Goal: Find contact information: Find contact information

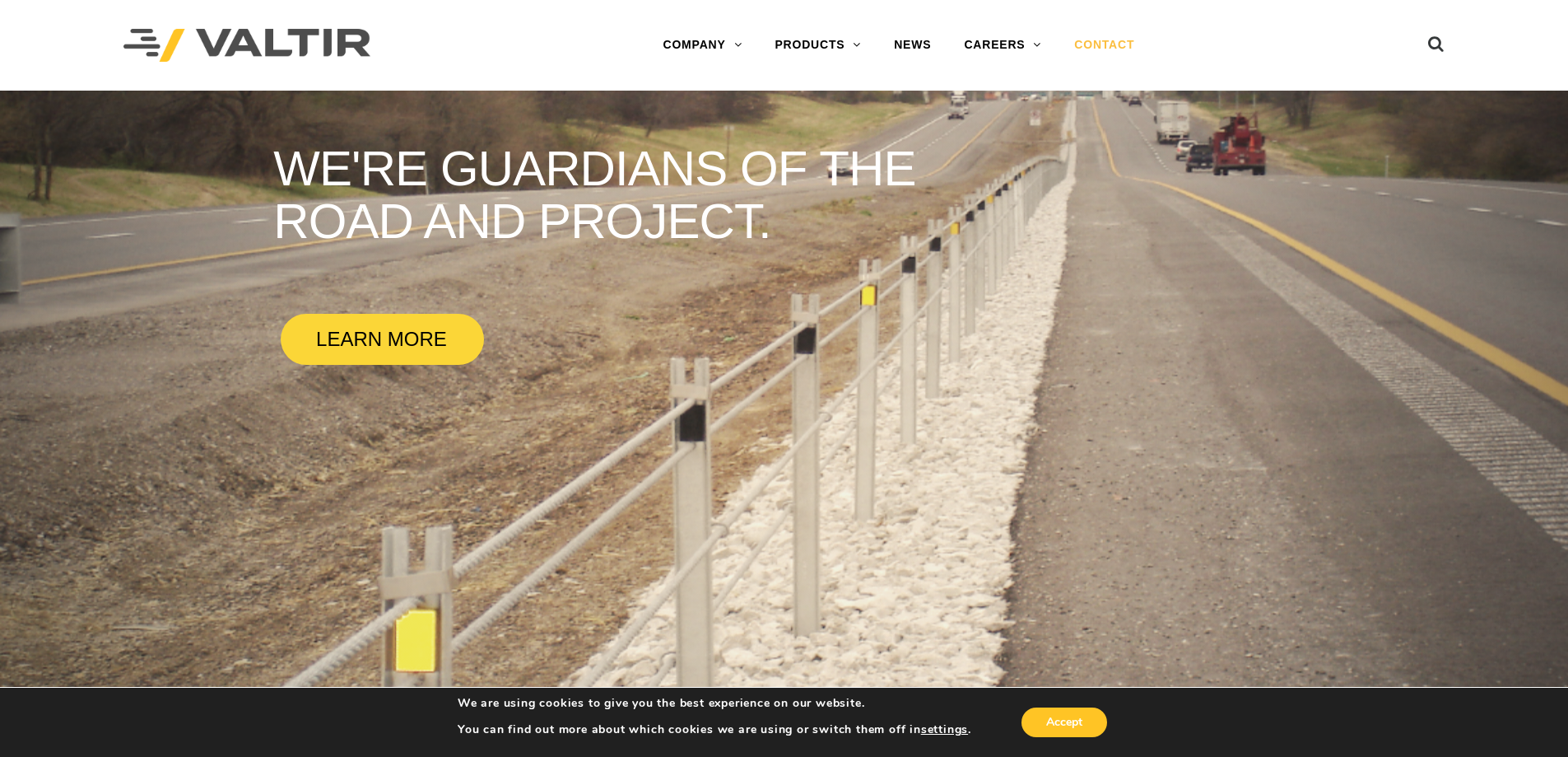
click at [1110, 44] on link "CONTACT" at bounding box center [1103, 44] width 93 height 33
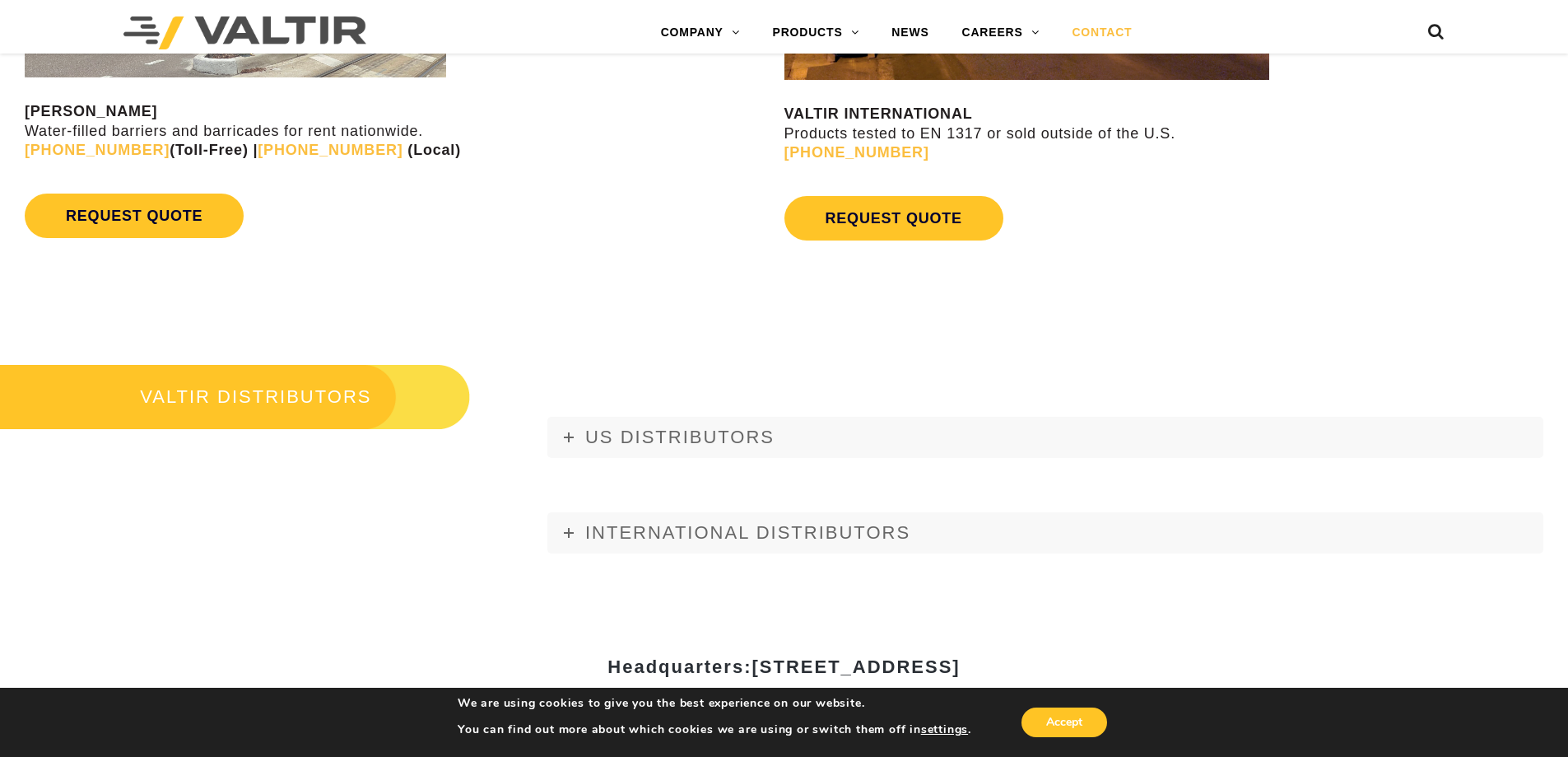
scroll to position [1812, 0]
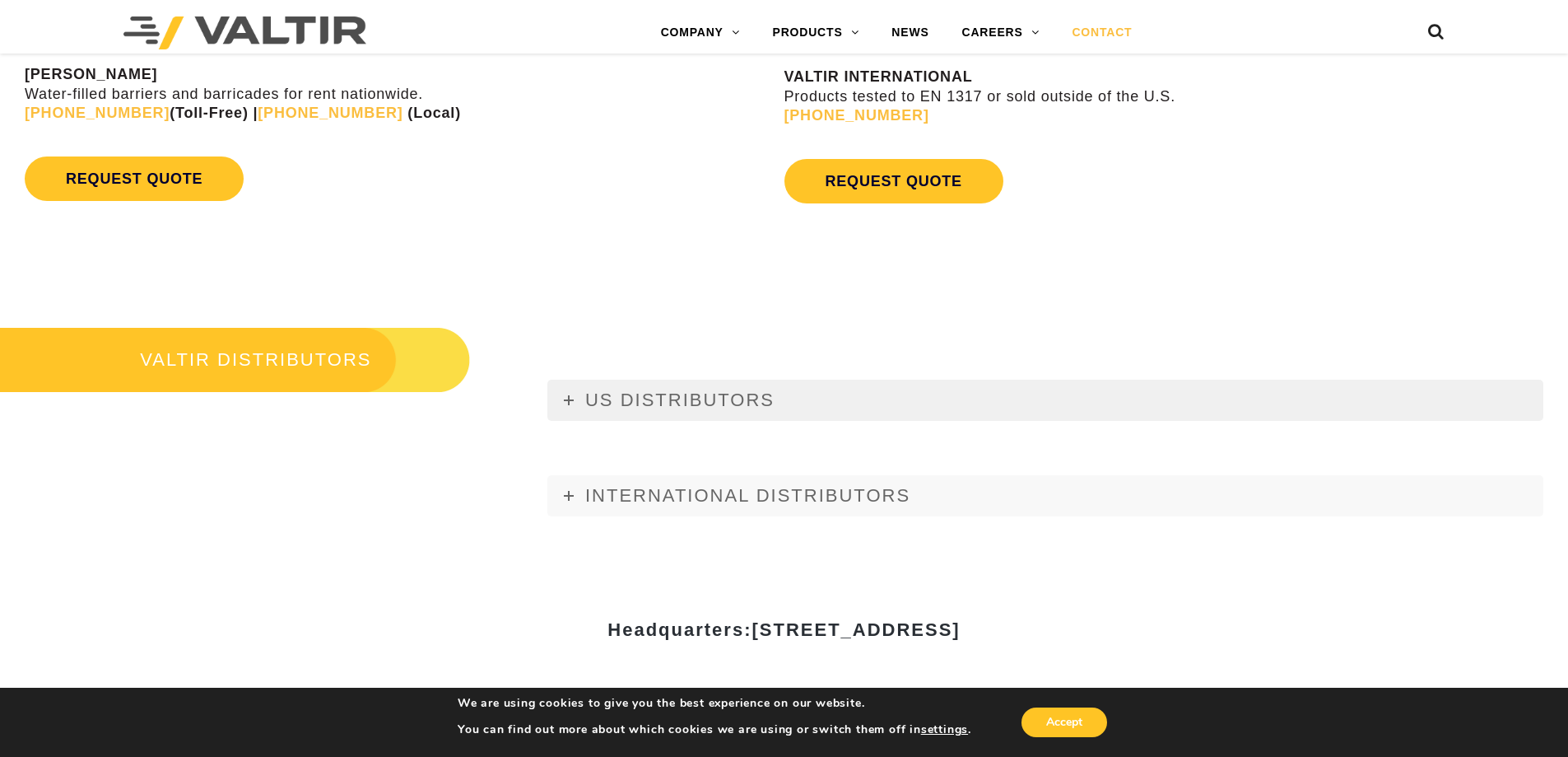
click at [578, 393] on link "US DISTRIBUTORS" at bounding box center [1045, 401] width 996 height 42
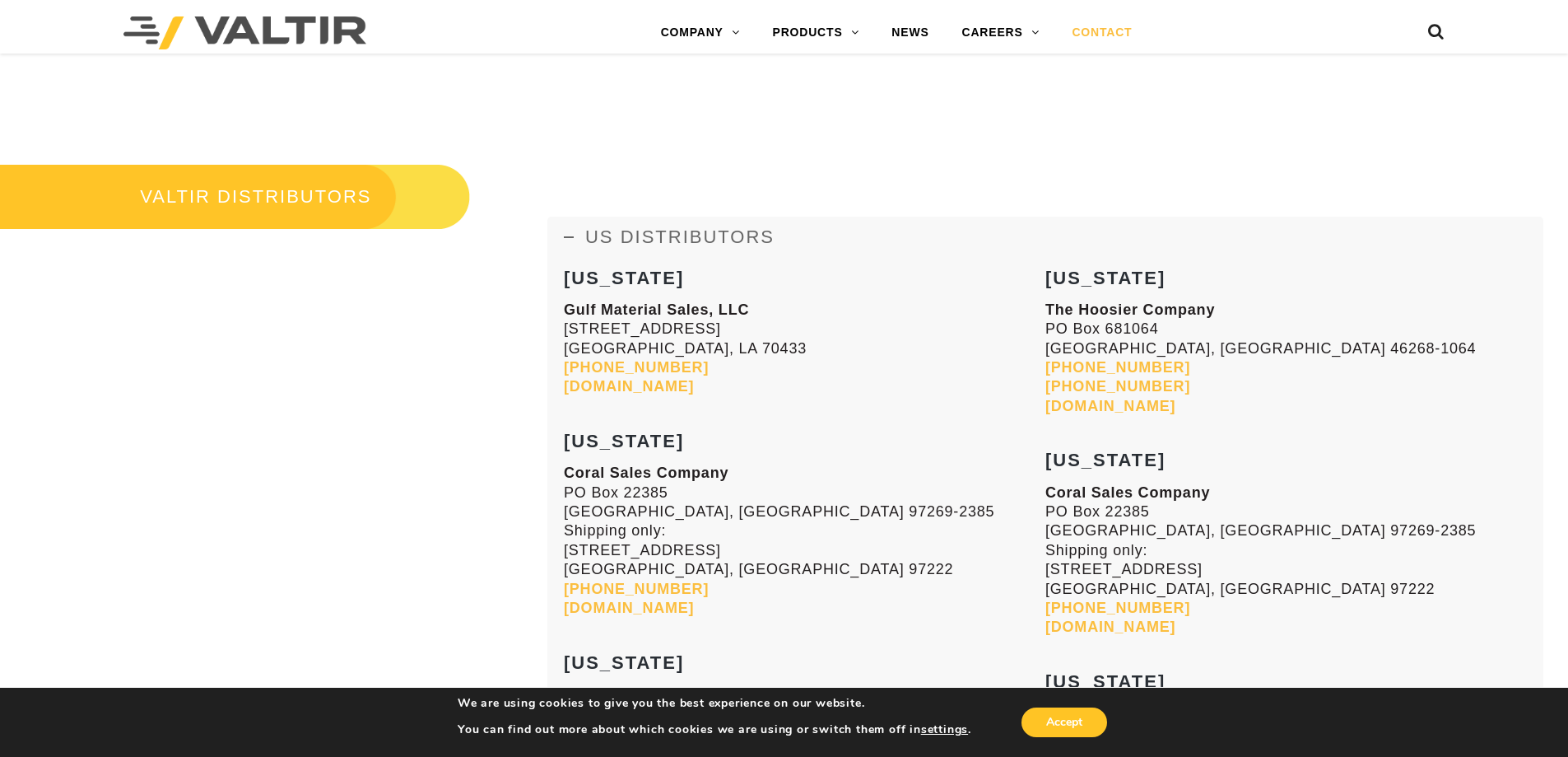
scroll to position [1976, 0]
click at [569, 226] on link "US DISTRIBUTORS" at bounding box center [1045, 235] width 996 height 42
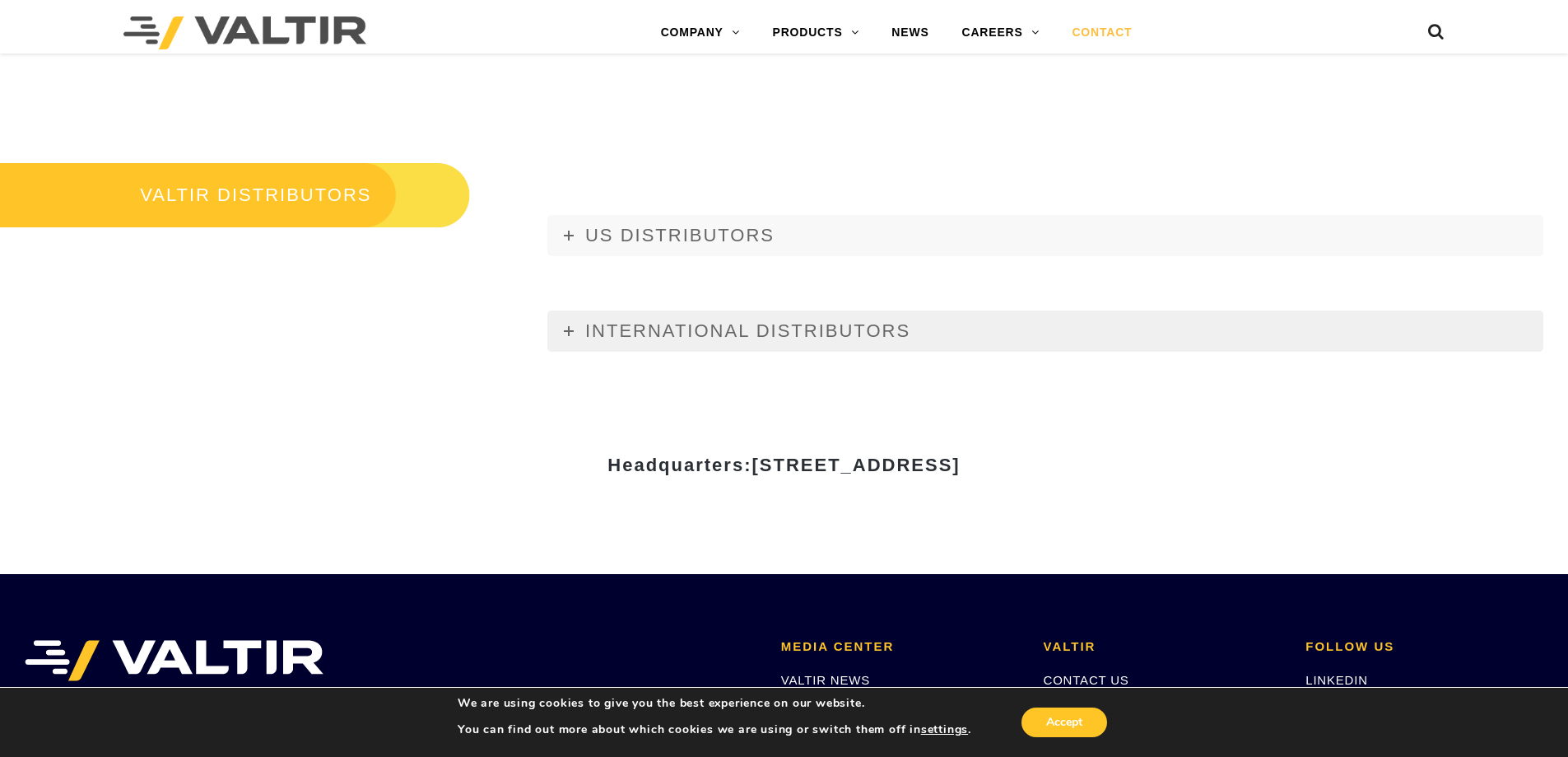
click at [669, 333] on span "INTERNATIONAL DISTRIBUTORS" at bounding box center [747, 331] width 325 height 21
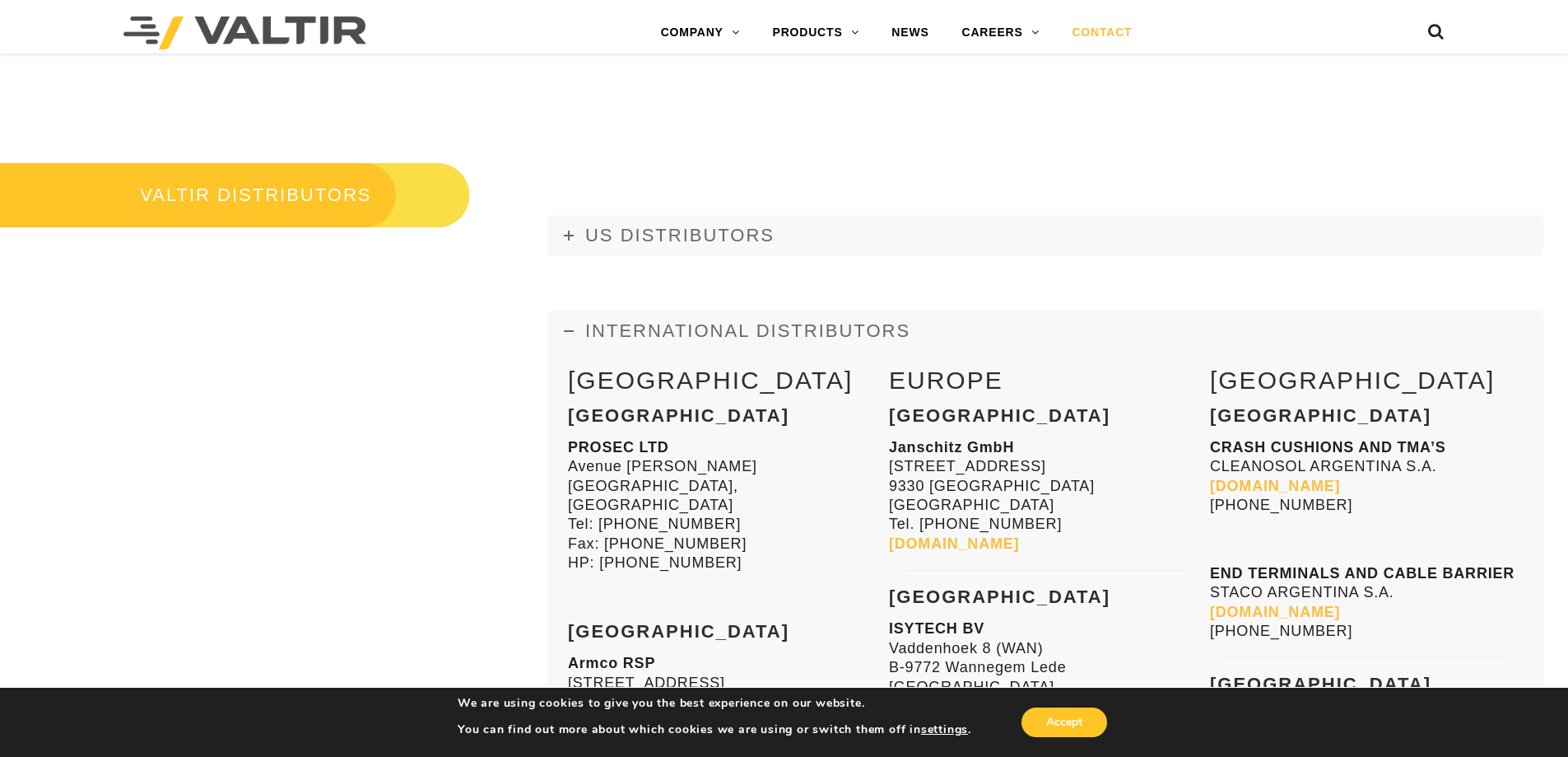
click at [669, 333] on span "INTERNATIONAL DISTRIBUTORS" at bounding box center [747, 331] width 325 height 21
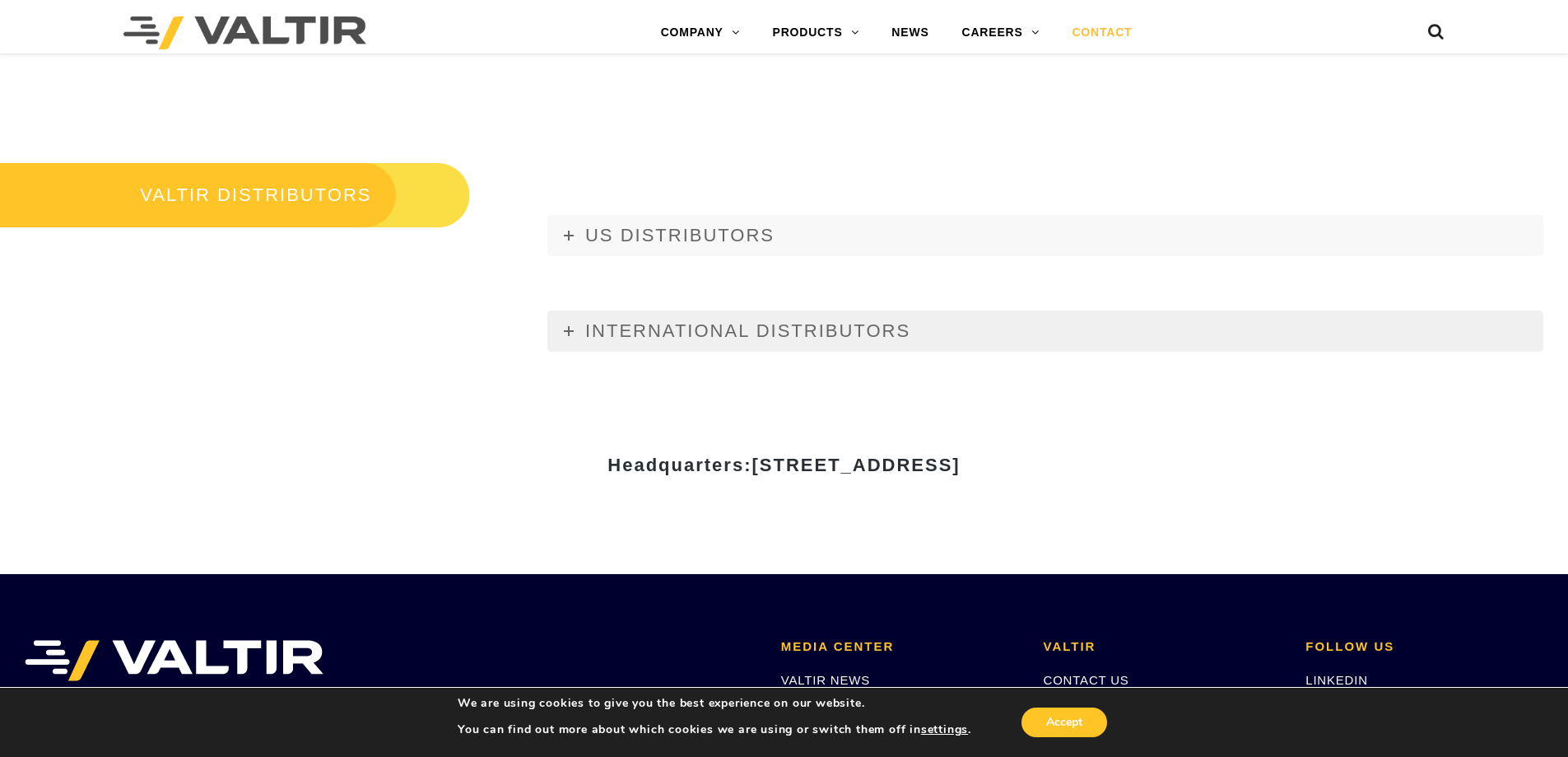
click at [731, 326] on span "INTERNATIONAL DISTRIBUTORS" at bounding box center [747, 331] width 325 height 21
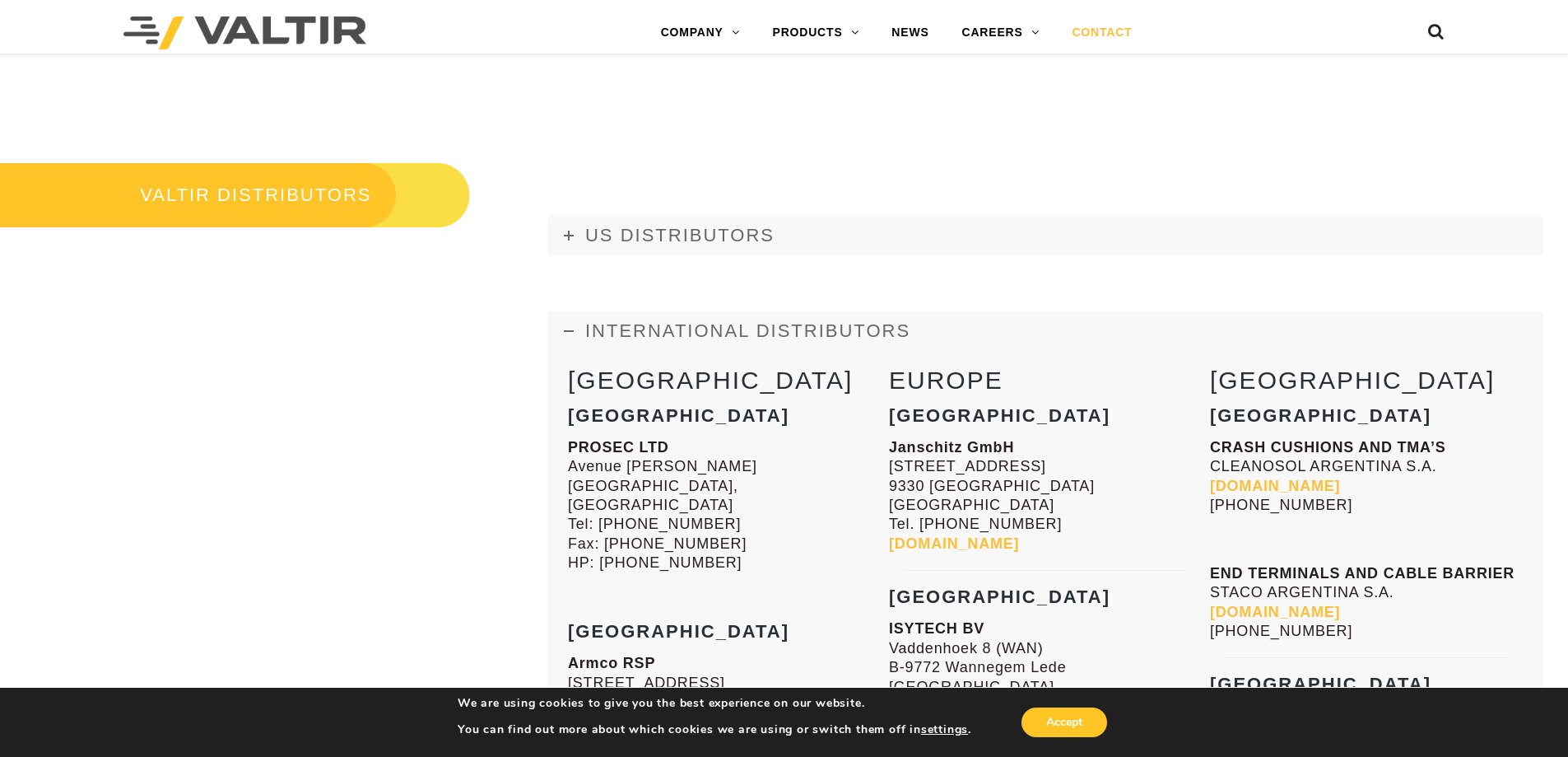
click at [731, 326] on span "INTERNATIONAL DISTRIBUTORS" at bounding box center [747, 331] width 325 height 21
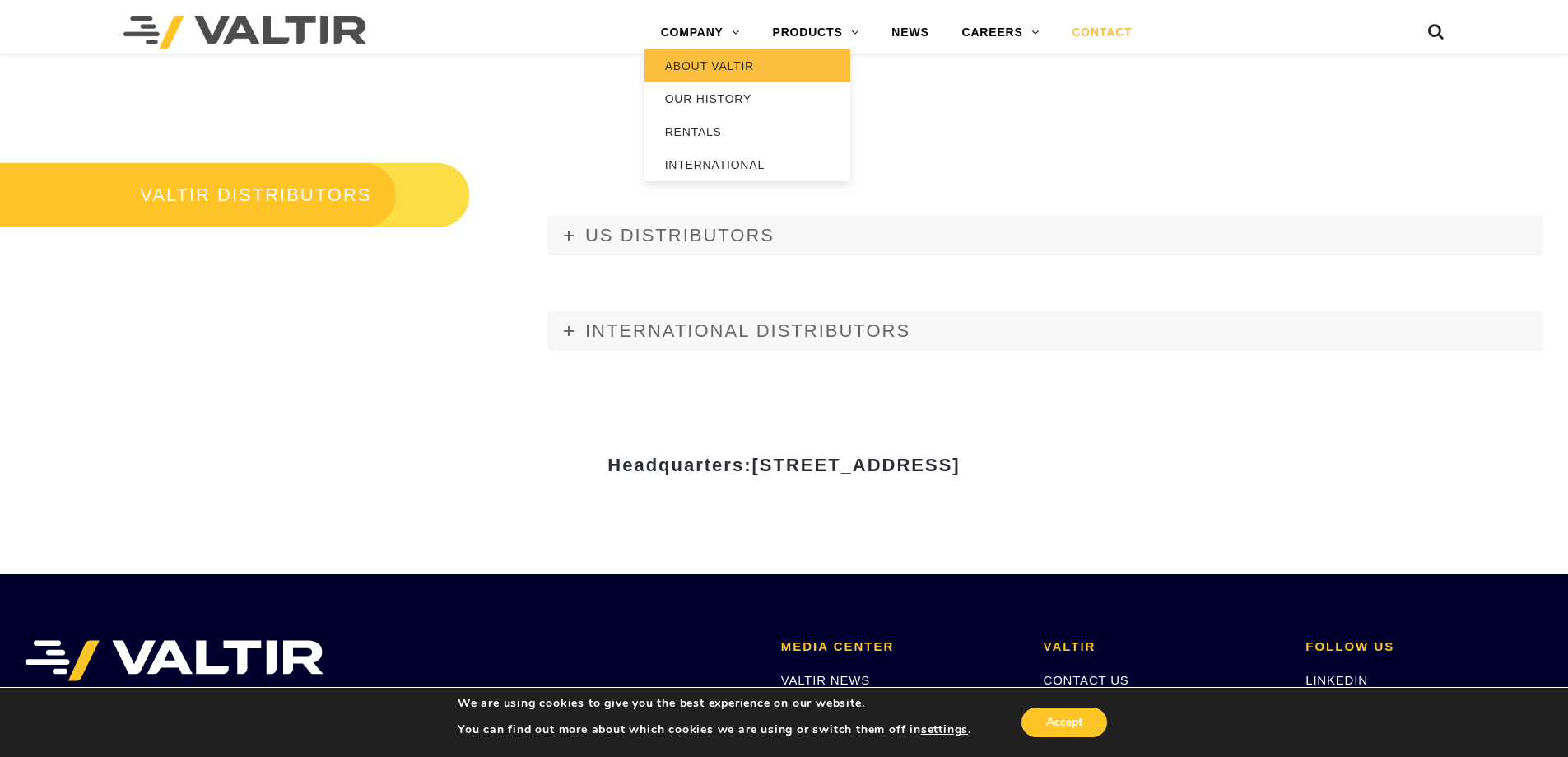
click at [698, 67] on link "ABOUT VALTIR" at bounding box center [747, 65] width 206 height 33
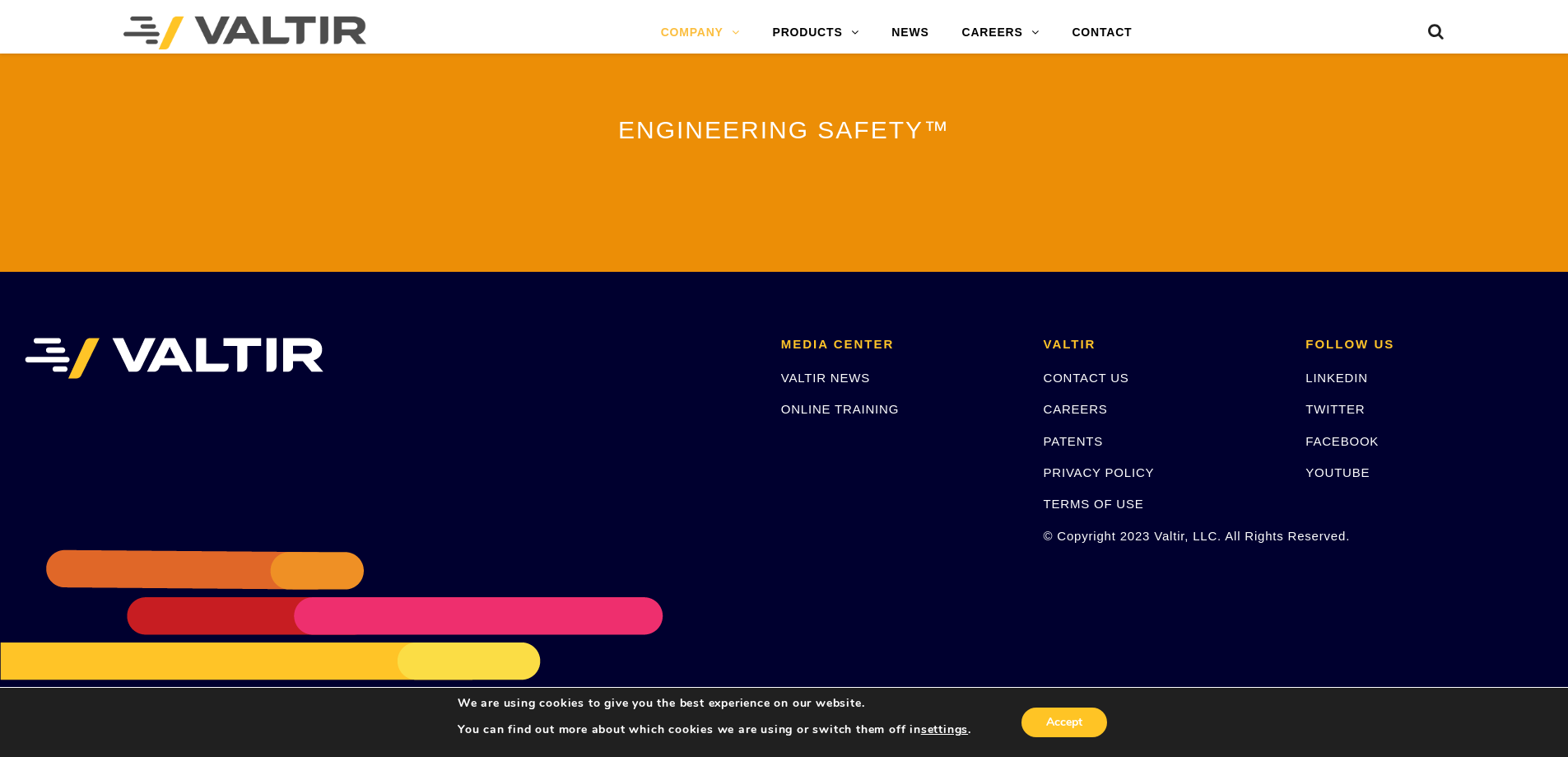
scroll to position [3146, 0]
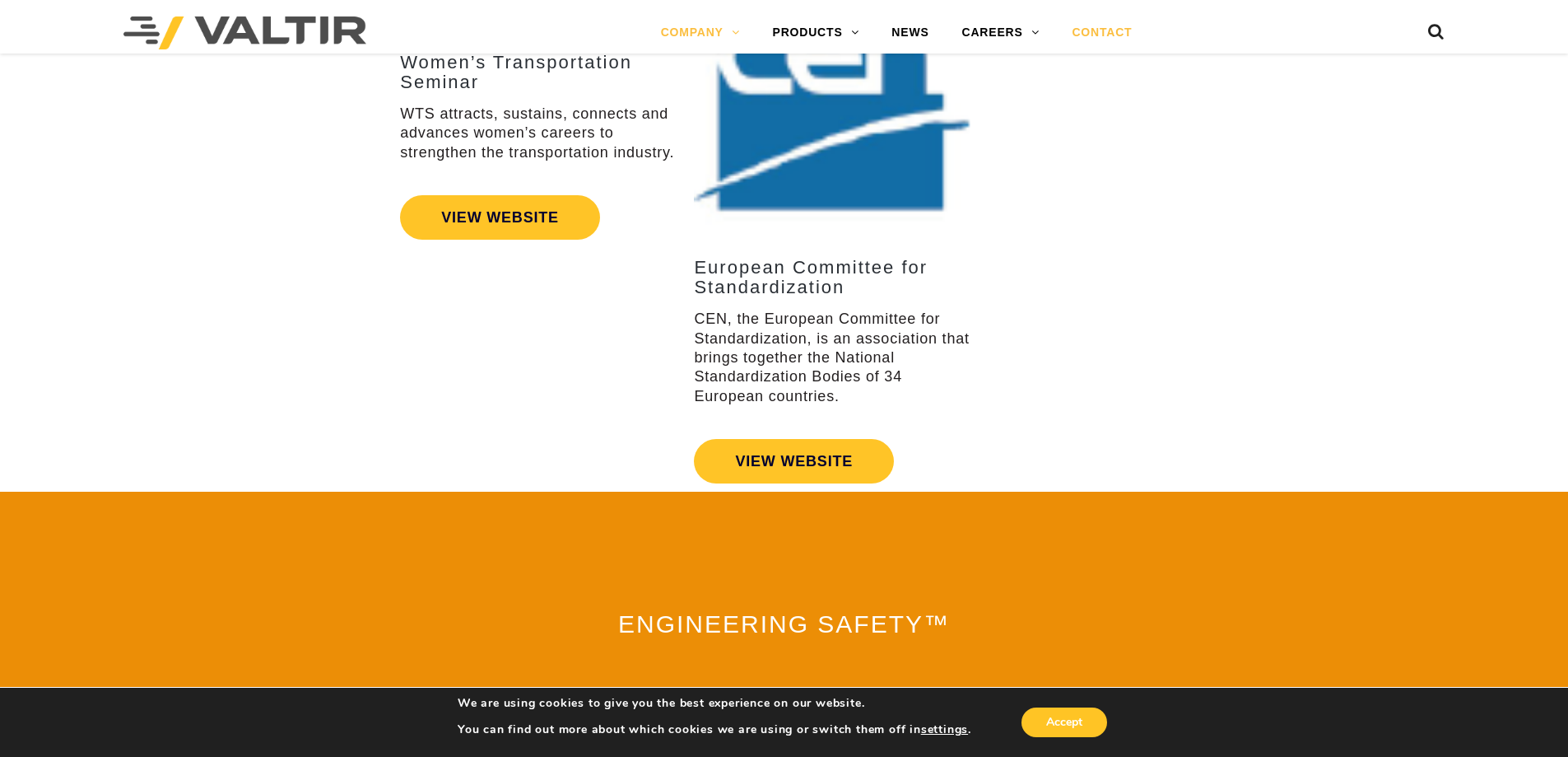
click at [1116, 25] on link "CONTACT" at bounding box center [1101, 32] width 93 height 33
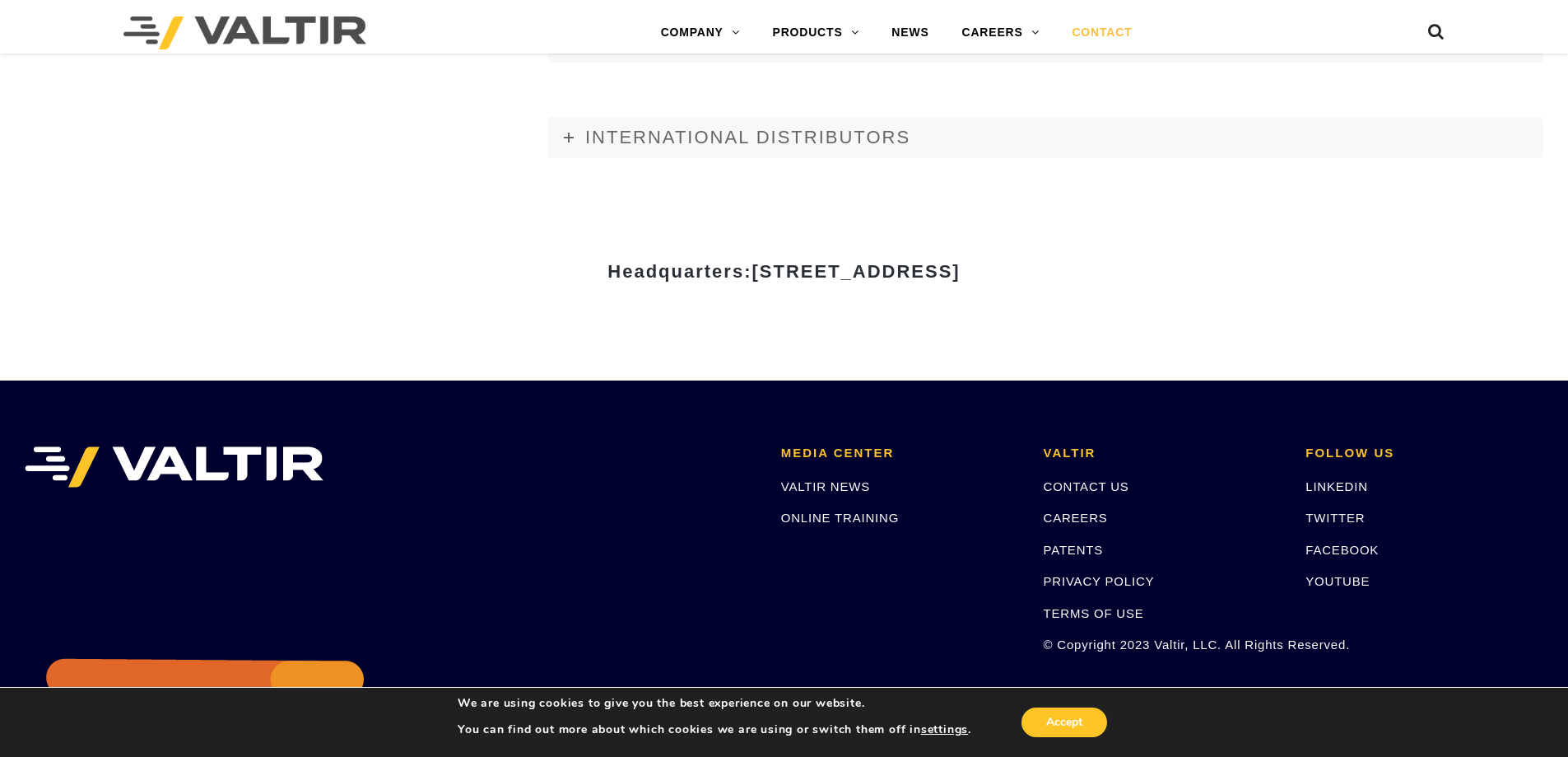
scroll to position [2287, 0]
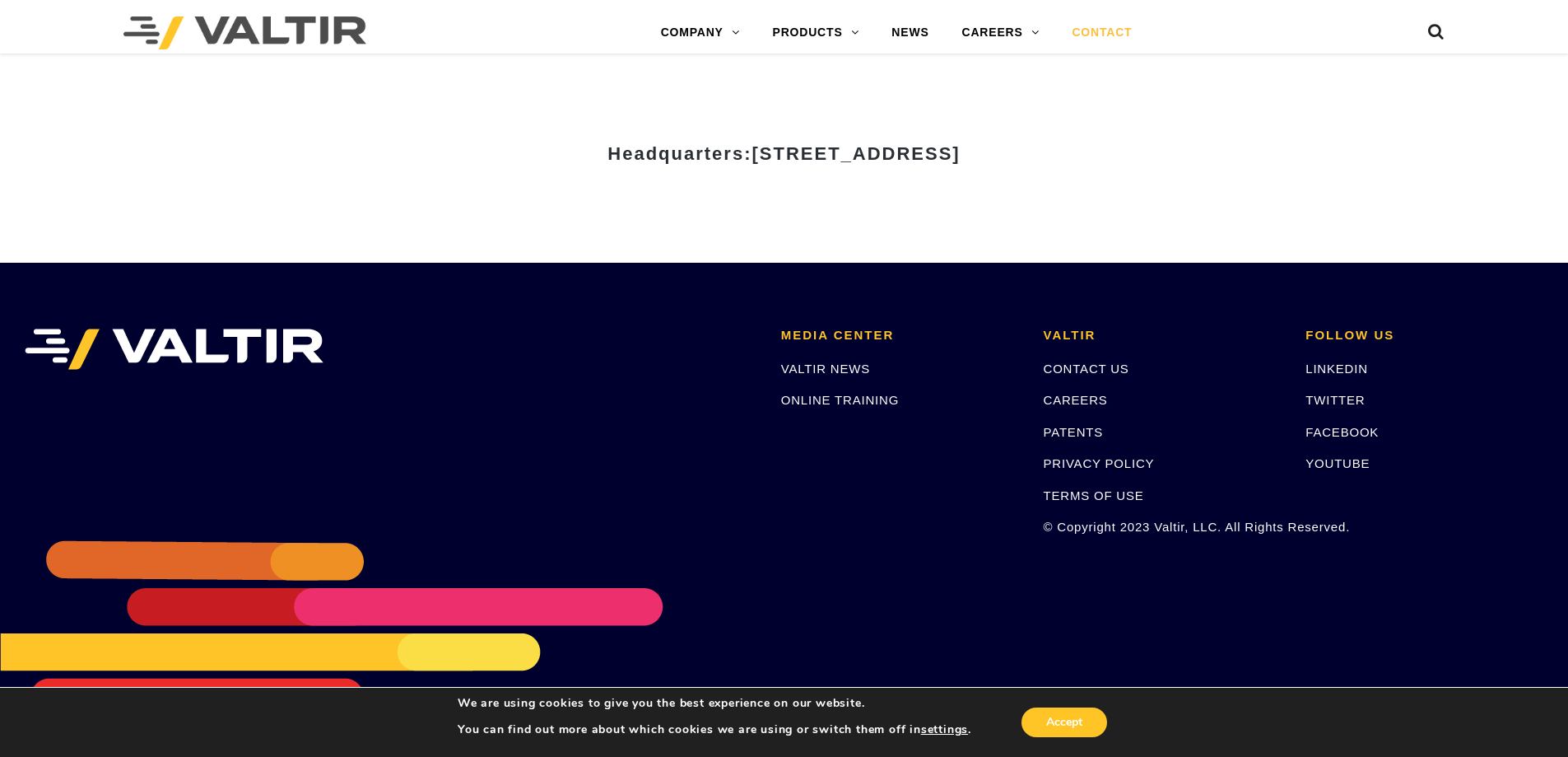
drag, startPoint x: 414, startPoint y: 39, endPoint x: 213, endPoint y: 25, distance: 201.5
click at [213, 25] on div at bounding box center [307, 33] width 367 height 42
click at [335, 175] on div "Headquarters: [STREET_ADDRESS]" at bounding box center [784, 160] width 987 height 57
